Goal: Contribute content

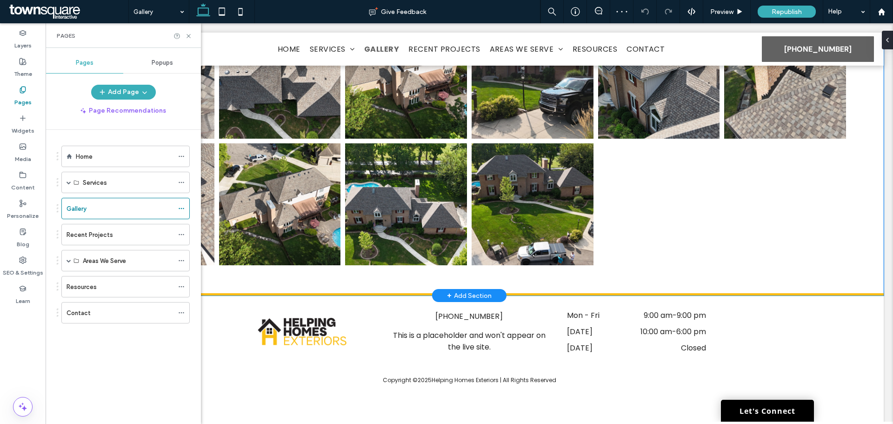
scroll to position [799, 0]
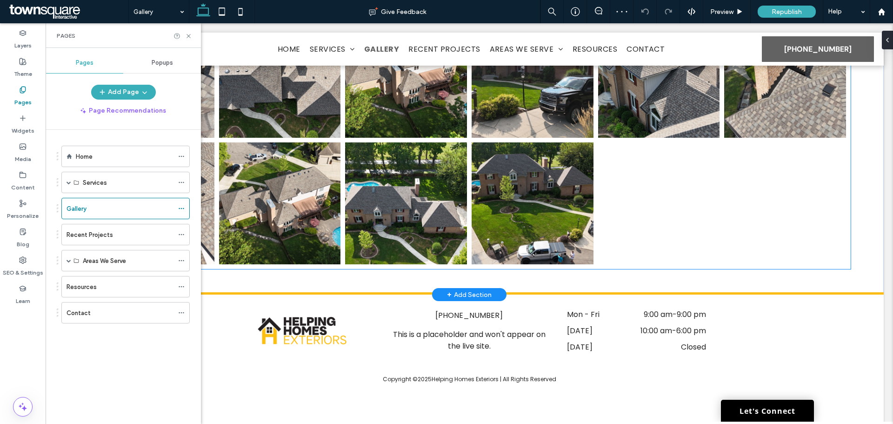
click at [649, 206] on div at bounding box center [659, 203] width 126 height 126
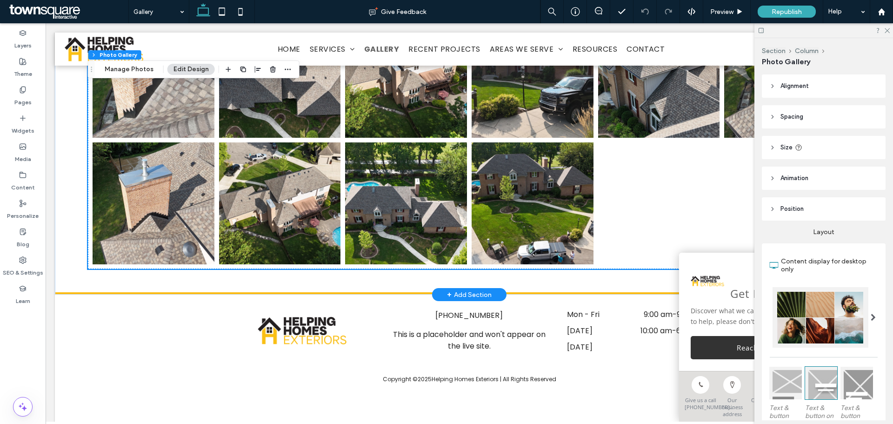
click at [136, 63] on div "Section Column Photo Gallery Manage Photos Edit Design" at bounding box center [194, 69] width 212 height 18
click at [117, 71] on button "Manage Photos" at bounding box center [129, 69] width 61 height 11
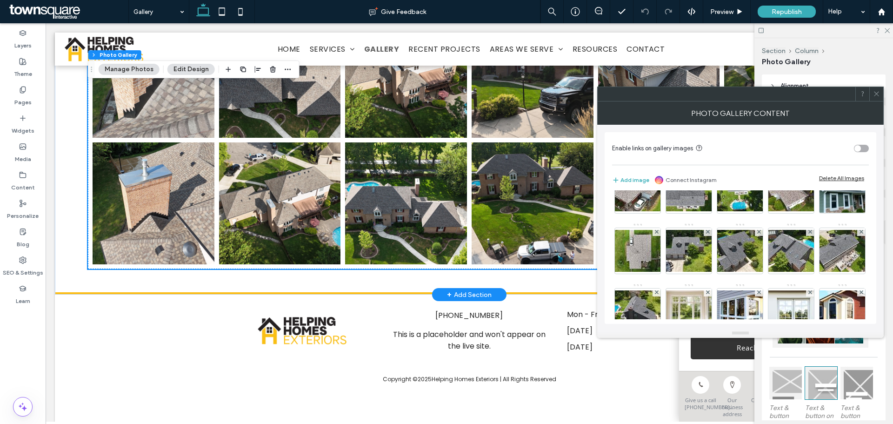
scroll to position [0, 0]
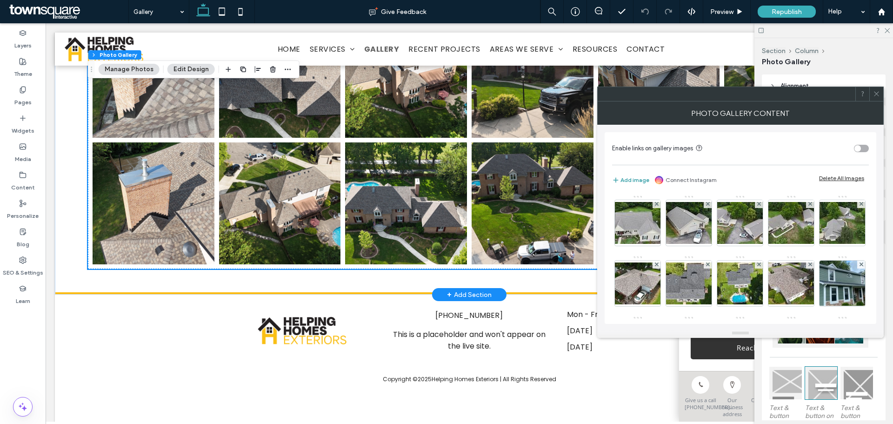
click at [632, 180] on button "Add image" at bounding box center [630, 179] width 37 height 11
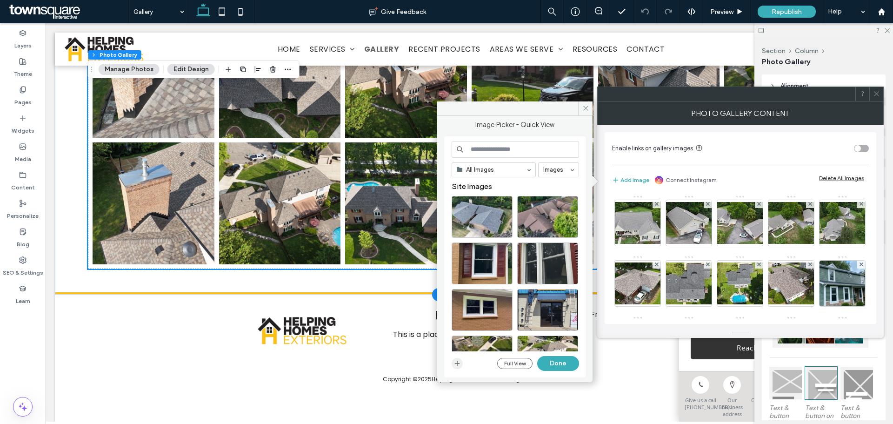
click at [457, 364] on use "button" at bounding box center [457, 362] width 5 height 5
click at [589, 111] on icon at bounding box center [585, 108] width 7 height 7
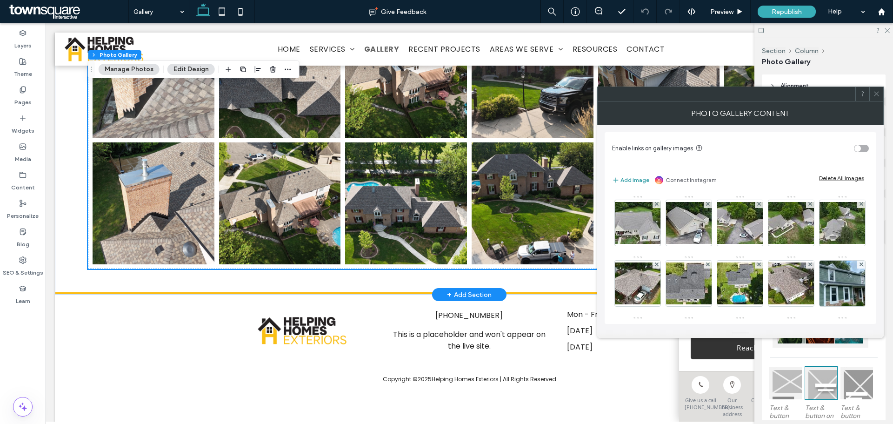
click at [623, 181] on button "Add image" at bounding box center [630, 179] width 37 height 11
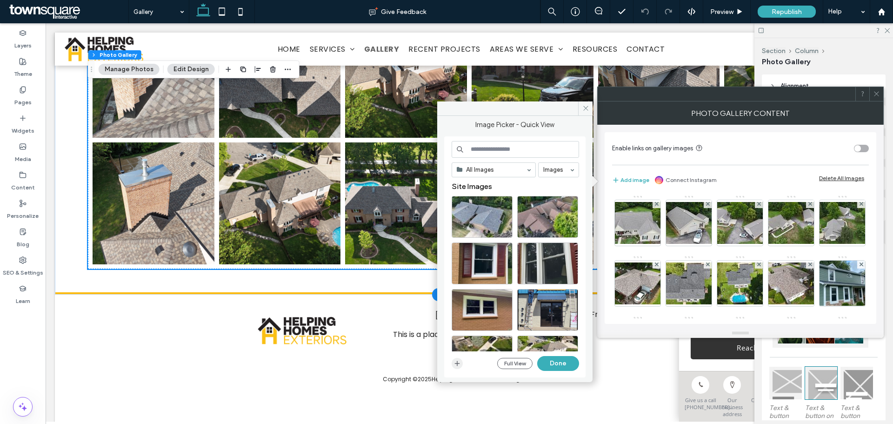
click at [458, 365] on icon "button" at bounding box center [456, 362] width 7 height 7
click at [585, 110] on icon at bounding box center [585, 108] width 7 height 7
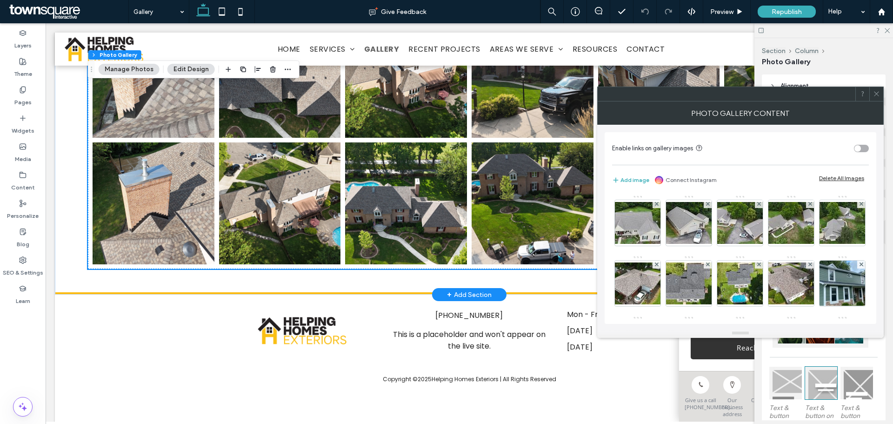
click at [875, 97] on span at bounding box center [876, 94] width 7 height 14
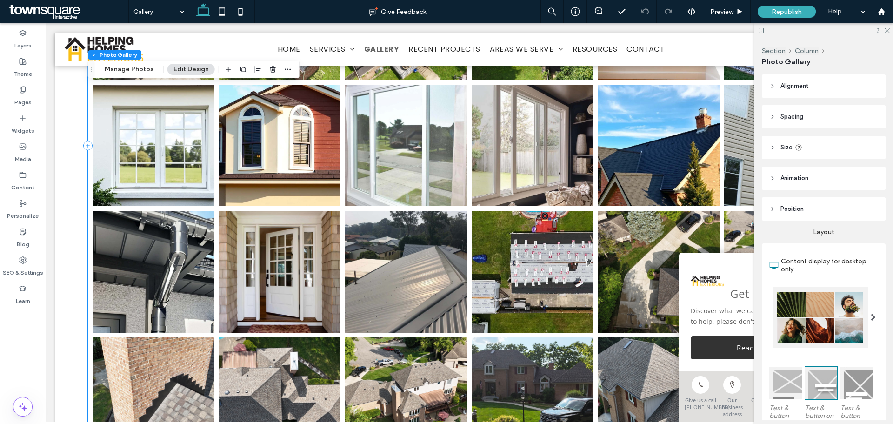
scroll to position [474, 0]
